Goal: Transaction & Acquisition: Download file/media

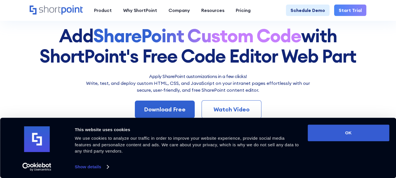
scroll to position [52, 0]
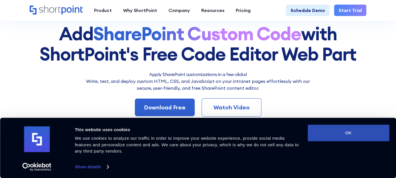
click at [334, 134] on button "OK" at bounding box center [347, 132] width 81 height 17
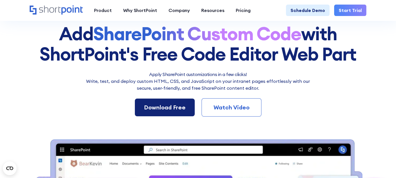
click at [161, 109] on div "Download Free" at bounding box center [165, 107] width 42 height 9
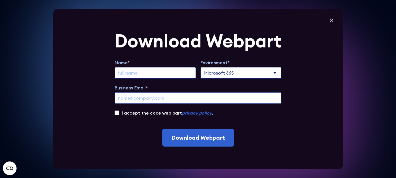
click at [137, 77] on input "Extend Trial" at bounding box center [155, 72] width 81 height 11
click at [137, 76] on input "Extend Trial" at bounding box center [155, 72] width 81 height 11
click at [133, 70] on input "Extend Trial" at bounding box center [155, 72] width 81 height 11
click at [132, 74] on input "Extend Trial" at bounding box center [155, 72] width 81 height 11
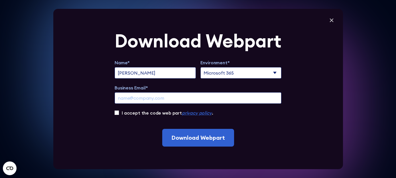
type input "[PERSON_NAME]"
click at [136, 100] on input "Business Email*" at bounding box center [198, 97] width 167 height 11
type input "[PERSON_NAME][EMAIL_ADDRESS][DOMAIN_NAME]"
click at [119, 113] on input "I accept the code web part privacy policy ." at bounding box center [117, 112] width 4 height 4
checkbox input "true"
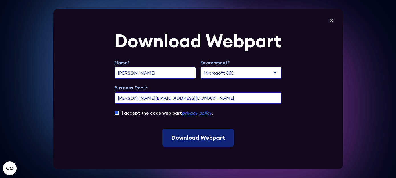
click at [193, 140] on input "Download Webpart" at bounding box center [198, 138] width 72 height 18
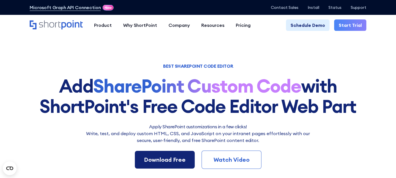
click at [171, 158] on div "Download Free" at bounding box center [165, 159] width 42 height 9
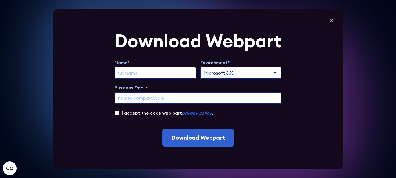
click at [154, 70] on input "Extend Trial" at bounding box center [155, 72] width 81 height 11
click at [154, 72] on input "Extend Trial" at bounding box center [155, 72] width 81 height 11
drag, startPoint x: 154, startPoint y: 72, endPoint x: 154, endPoint y: 76, distance: 4.0
click at [154, 72] on input "Extend Trial" at bounding box center [155, 72] width 81 height 11
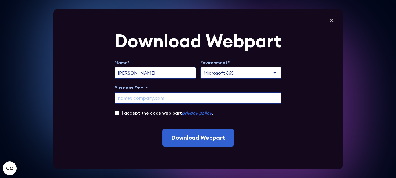
click at [151, 73] on input "[PERSON_NAME]" at bounding box center [155, 72] width 81 height 11
type input "[PERSON_NAME]"
click at [147, 99] on input "Business Email*" at bounding box center [198, 97] width 167 height 11
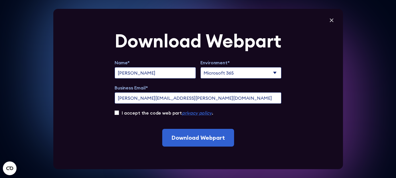
type input "beth@severtson.us"
click at [116, 111] on div "Download Webpart Name* Beth Sherman-Severtson Environment* Microsoft 365 ShareP…" at bounding box center [197, 89] width 289 height 160
click at [117, 113] on div "Download Webpart Name* Beth Sherman-Severtson Environment* Microsoft 365 ShareP…" at bounding box center [197, 89] width 289 height 160
click at [118, 113] on input "I accept the code web part privacy policy ." at bounding box center [117, 112] width 4 height 4
checkbox input "true"
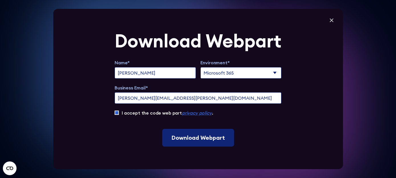
click at [191, 136] on input "Download Webpart" at bounding box center [198, 138] width 72 height 18
